Goal: Find specific page/section: Find specific page/section

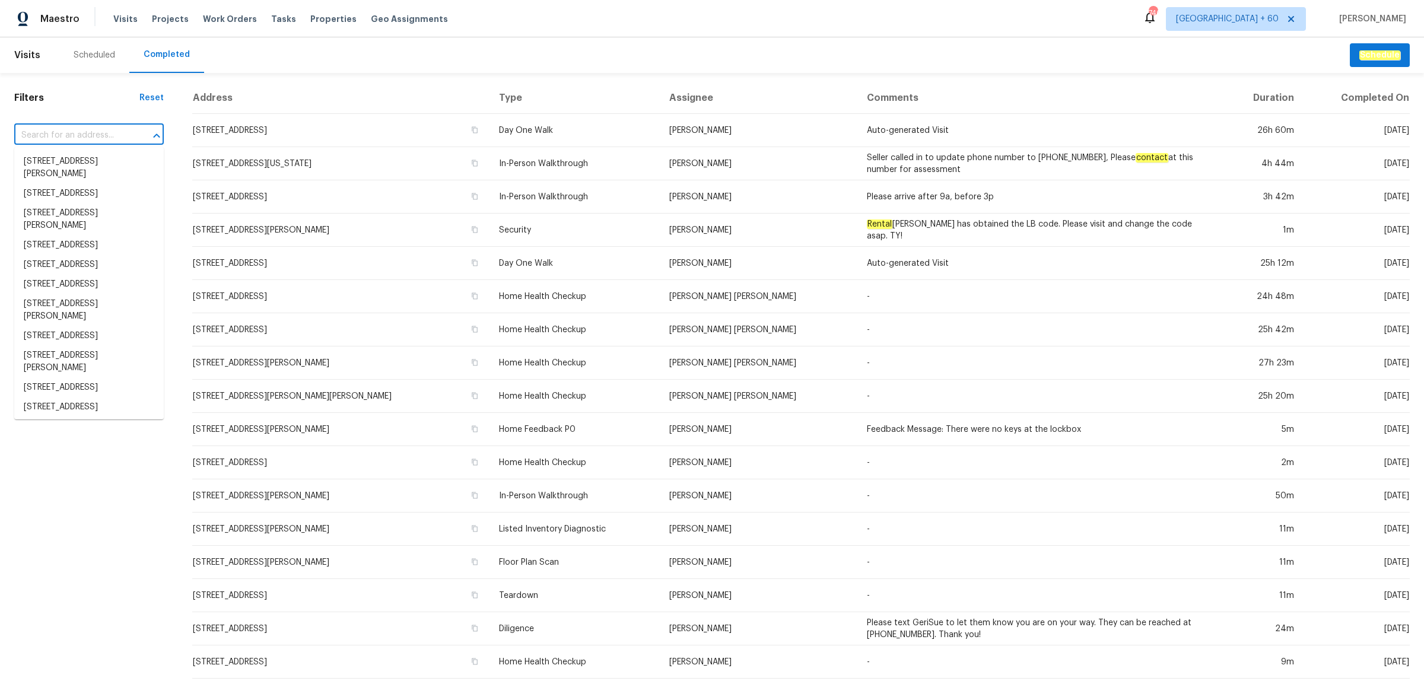
click at [48, 138] on input "text" at bounding box center [72, 135] width 116 height 18
paste input "[STREET_ADDRESS]"
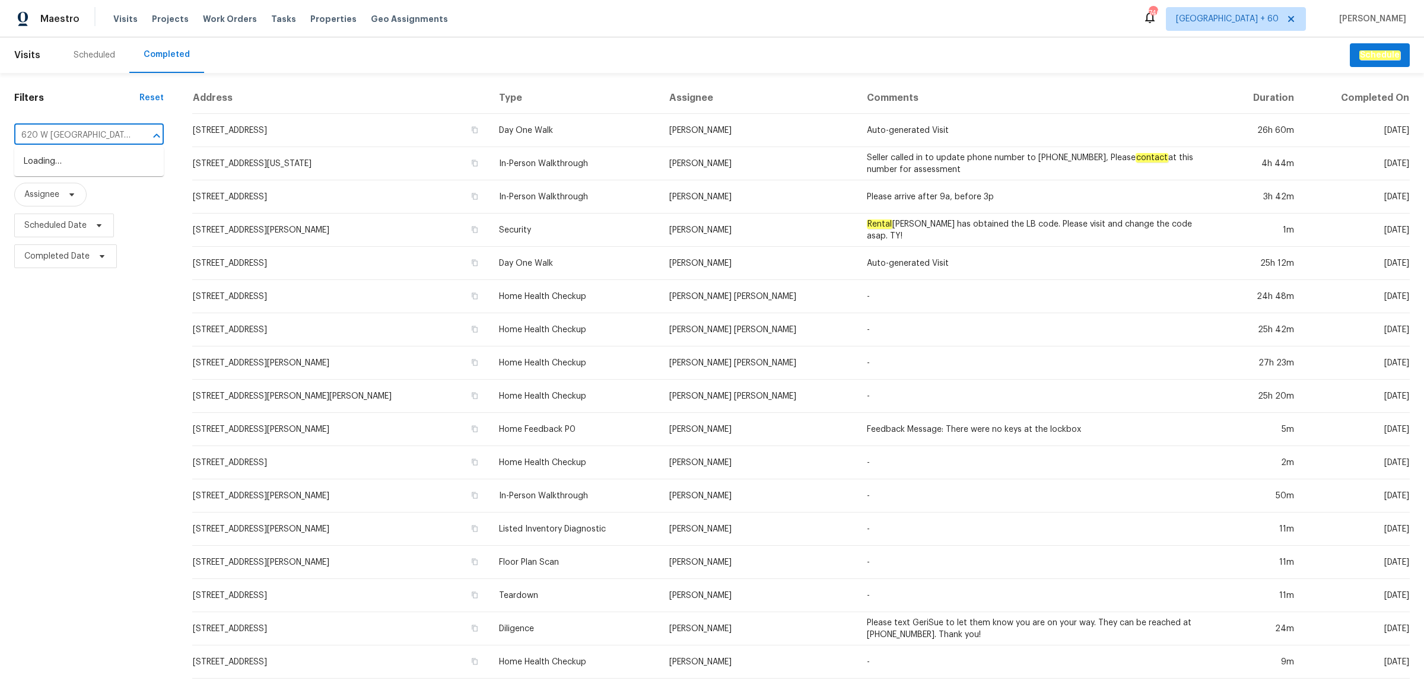
type input "620 W [GEOGRAPHIC_DATA]"
click at [96, 165] on li "[STREET_ADDRESS]" at bounding box center [88, 162] width 149 height 20
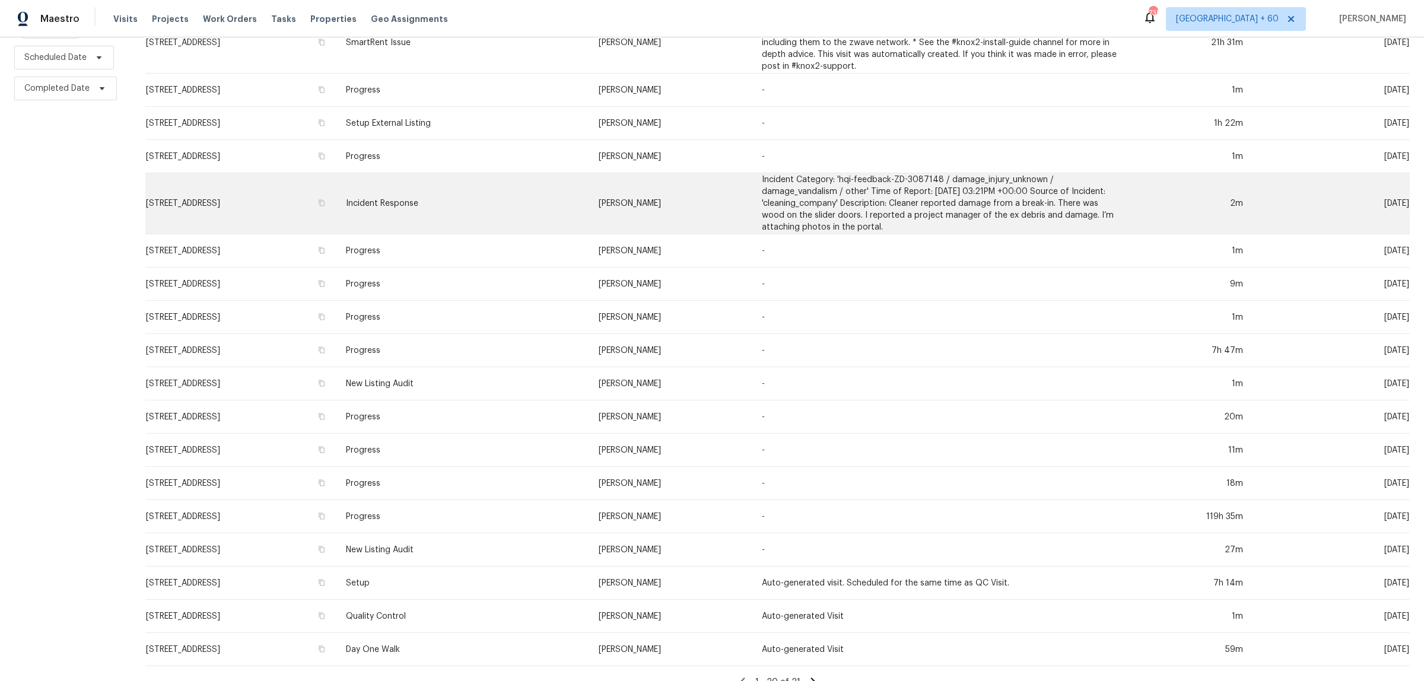
scroll to position [196, 0]
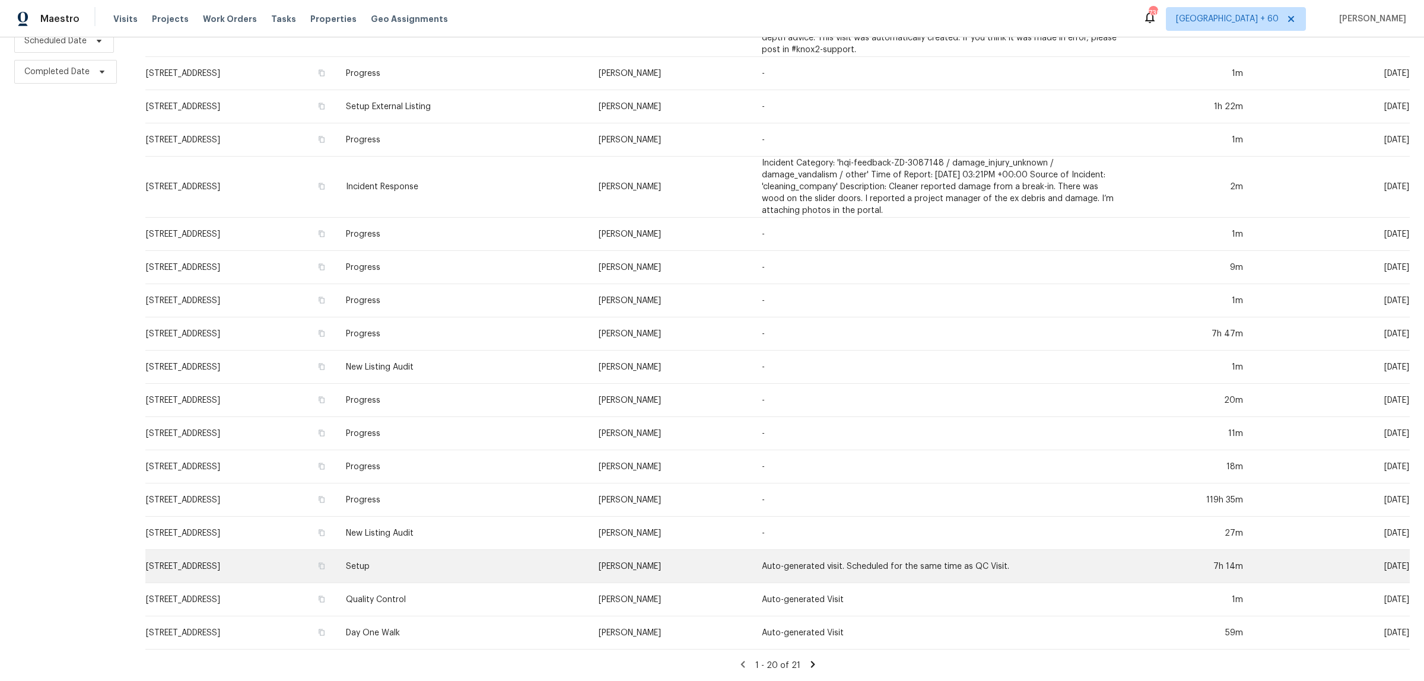
click at [514, 556] on td "Setup" at bounding box center [462, 566] width 253 height 33
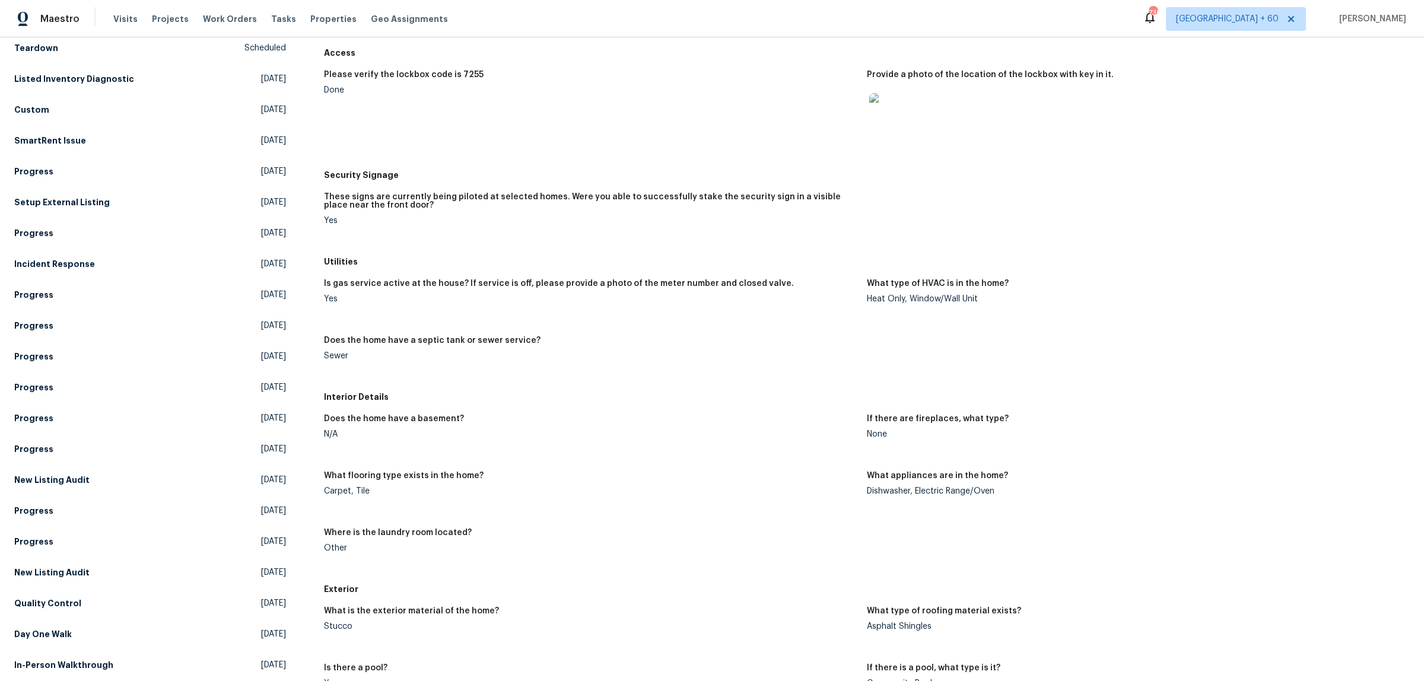
scroll to position [148, 0]
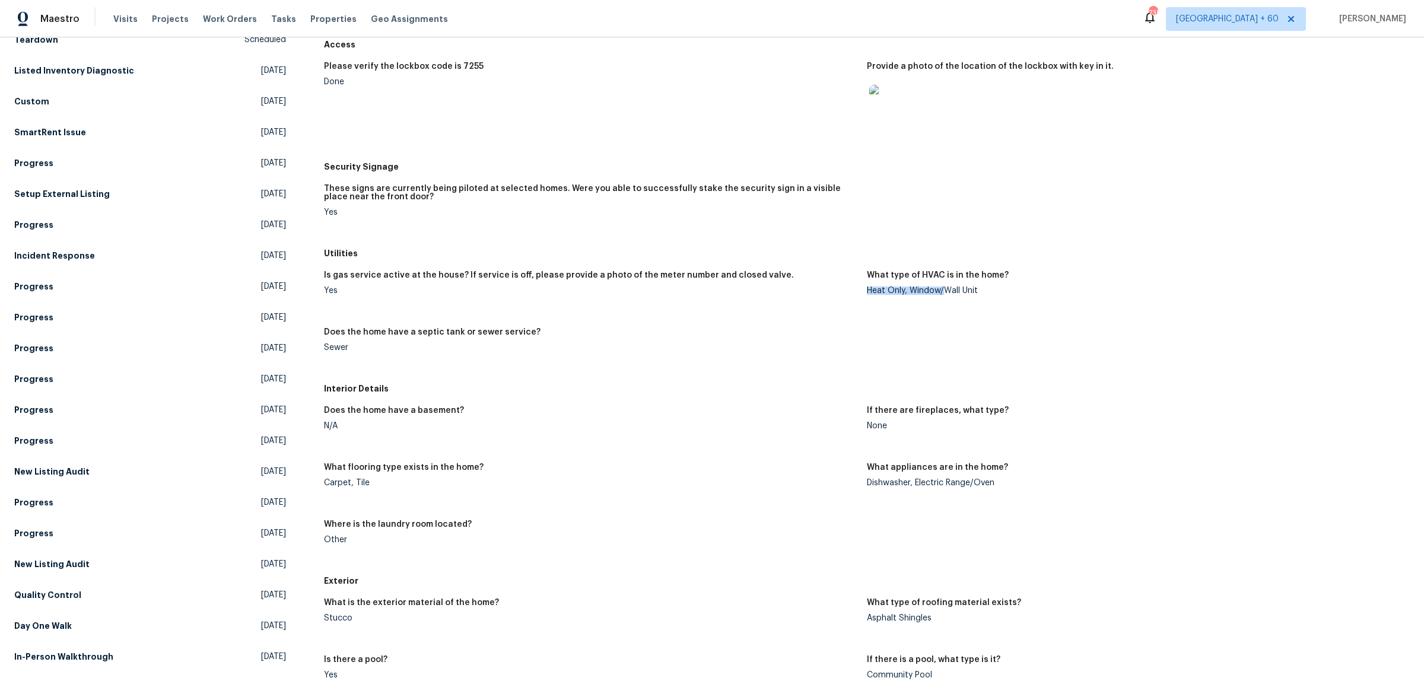
drag, startPoint x: 860, startPoint y: 289, endPoint x: 936, endPoint y: 288, distance: 75.4
click at [936, 288] on div "Heat Only, Window/Wall Unit" at bounding box center [1133, 291] width 533 height 8
click at [946, 288] on div "Heat Only, Window/Wall Unit" at bounding box center [1133, 291] width 533 height 8
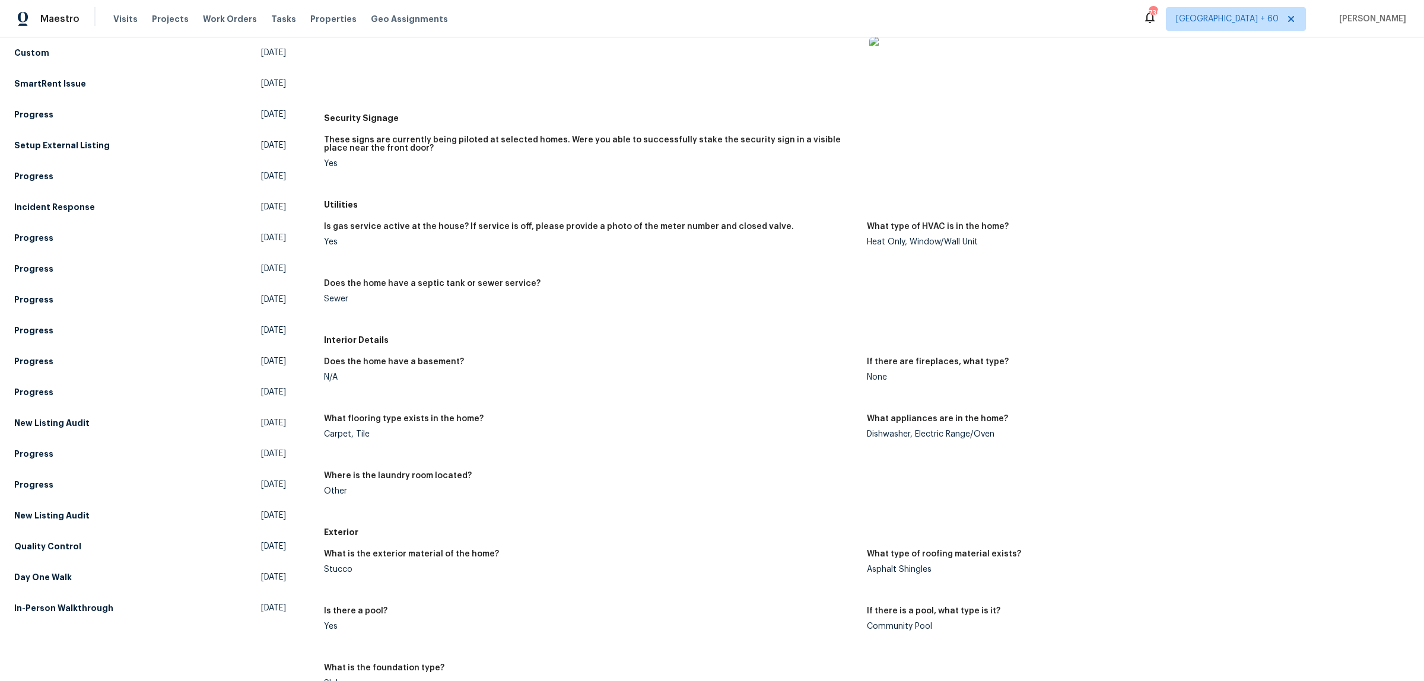
scroll to position [222, 0]
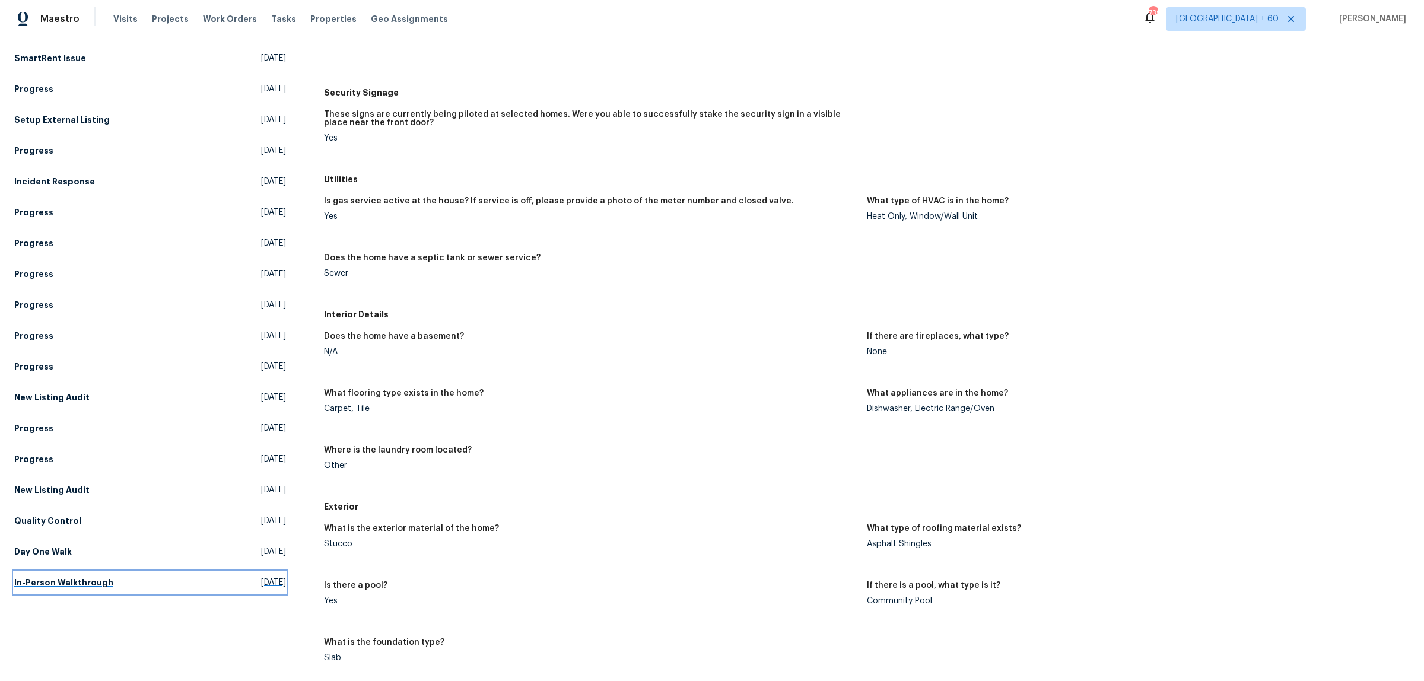
click at [65, 586] on h5 "In-Person Walkthrough" at bounding box center [63, 583] width 99 height 12
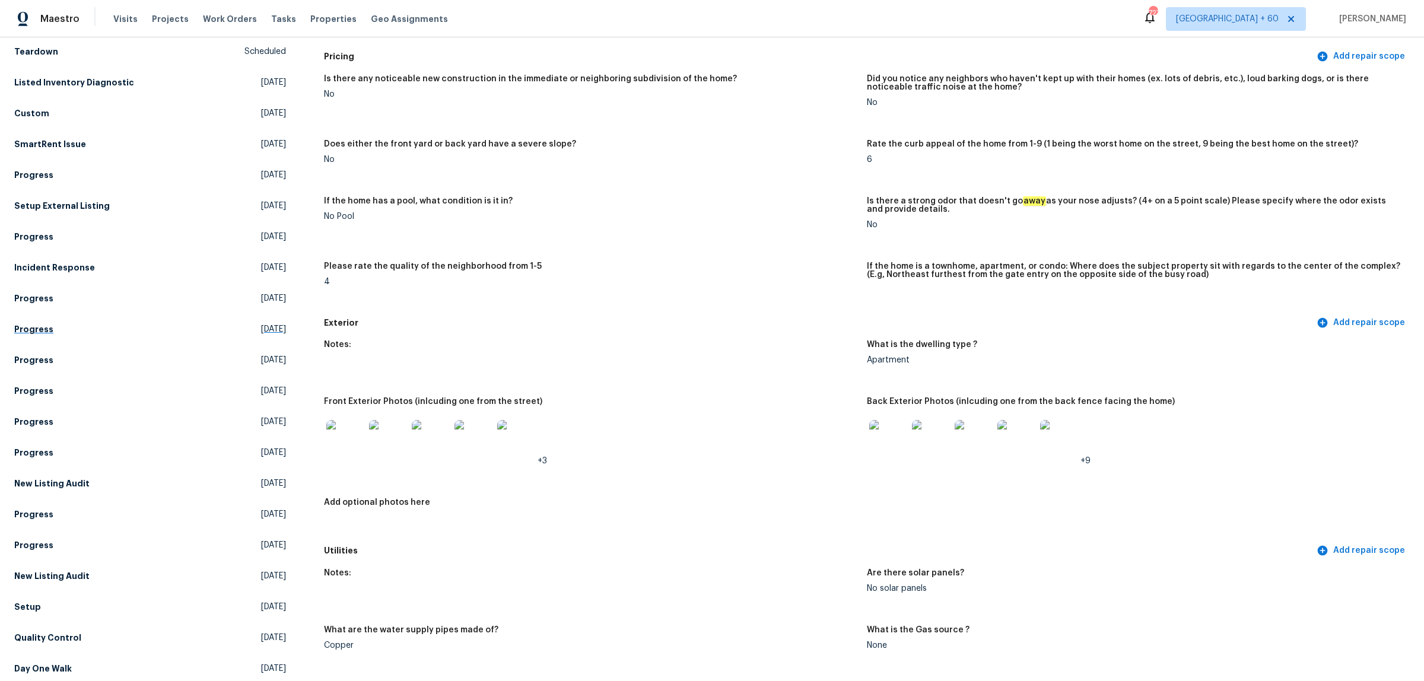
scroll to position [163, 0]
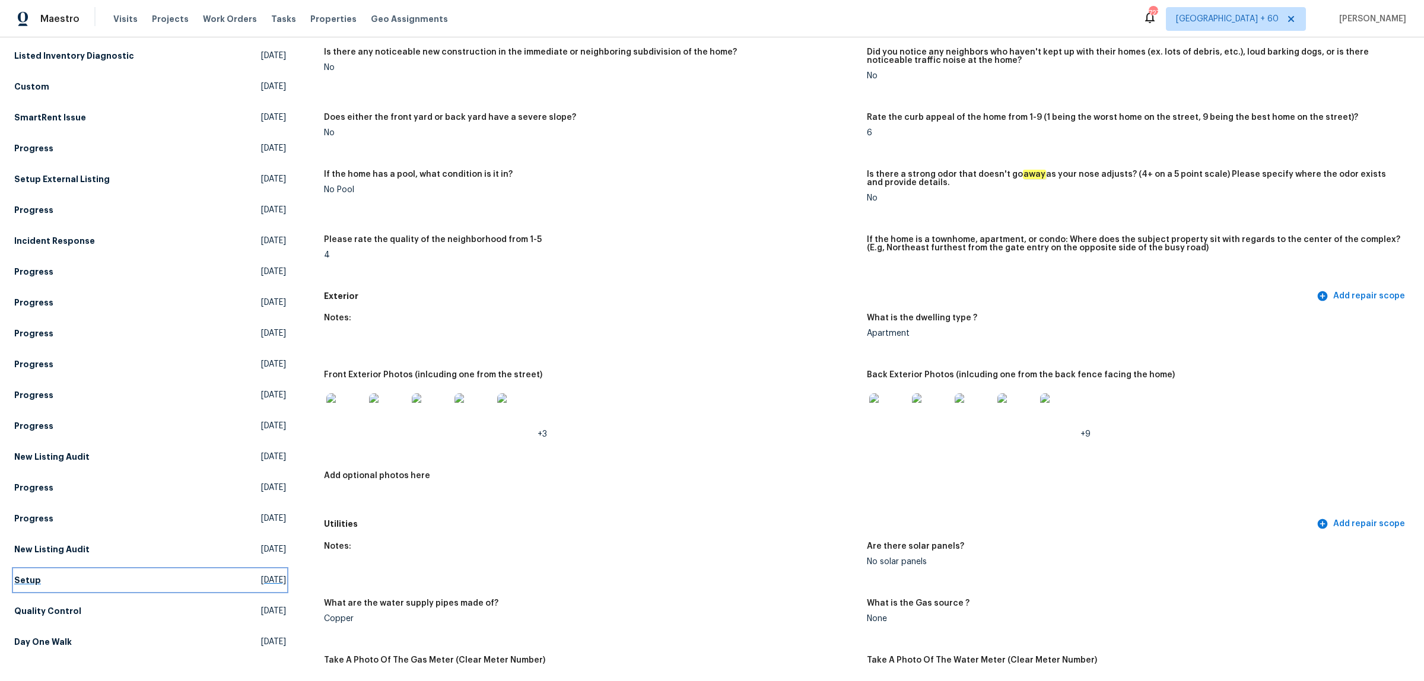
click at [34, 581] on h5 "Setup" at bounding box center [27, 580] width 27 height 12
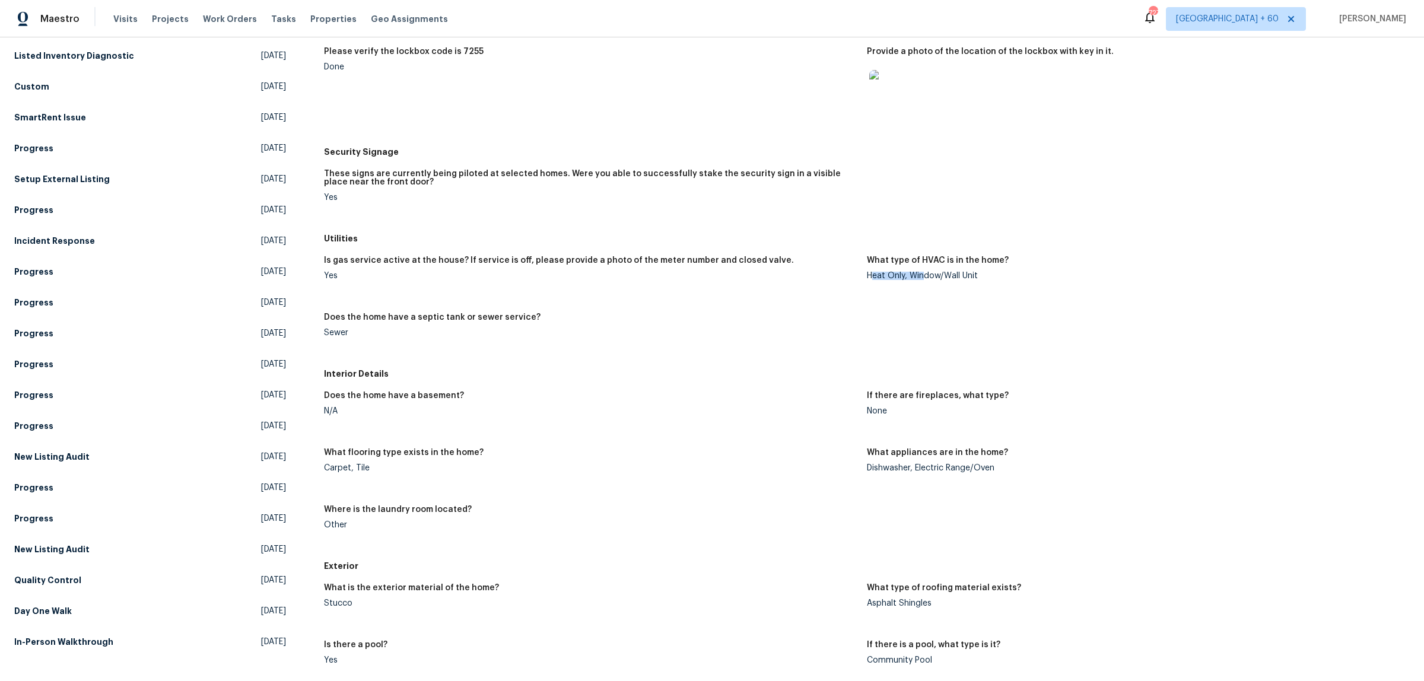
drag, startPoint x: 865, startPoint y: 278, endPoint x: 926, endPoint y: 278, distance: 61.1
click at [924, 278] on div "Heat Only, Window/Wall Unit" at bounding box center [1133, 276] width 533 height 8
click at [948, 278] on div "Heat Only, Window/Wall Unit" at bounding box center [1133, 276] width 533 height 8
